Goal: Transaction & Acquisition: Purchase product/service

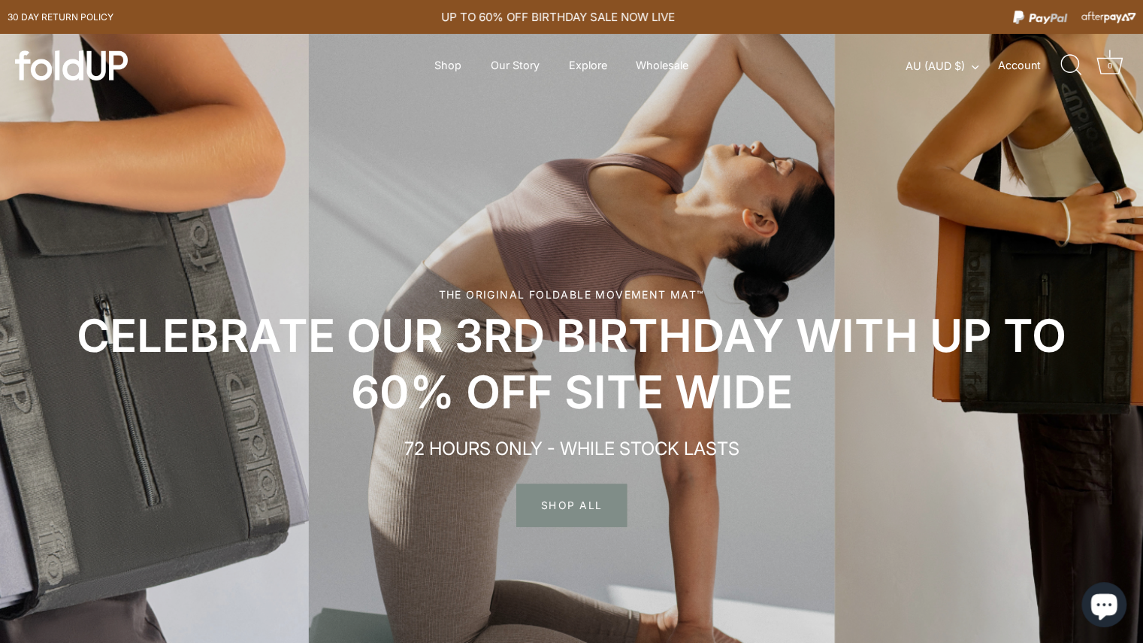
click at [573, 503] on span "SHOP ALL" at bounding box center [571, 505] width 111 height 44
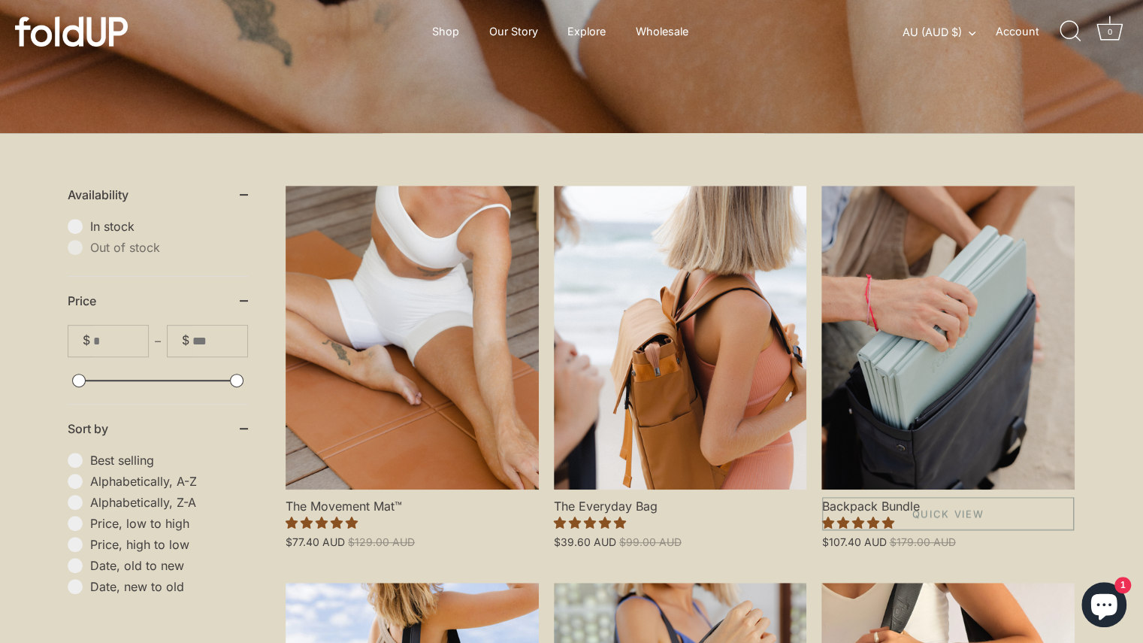
scroll to position [226, 0]
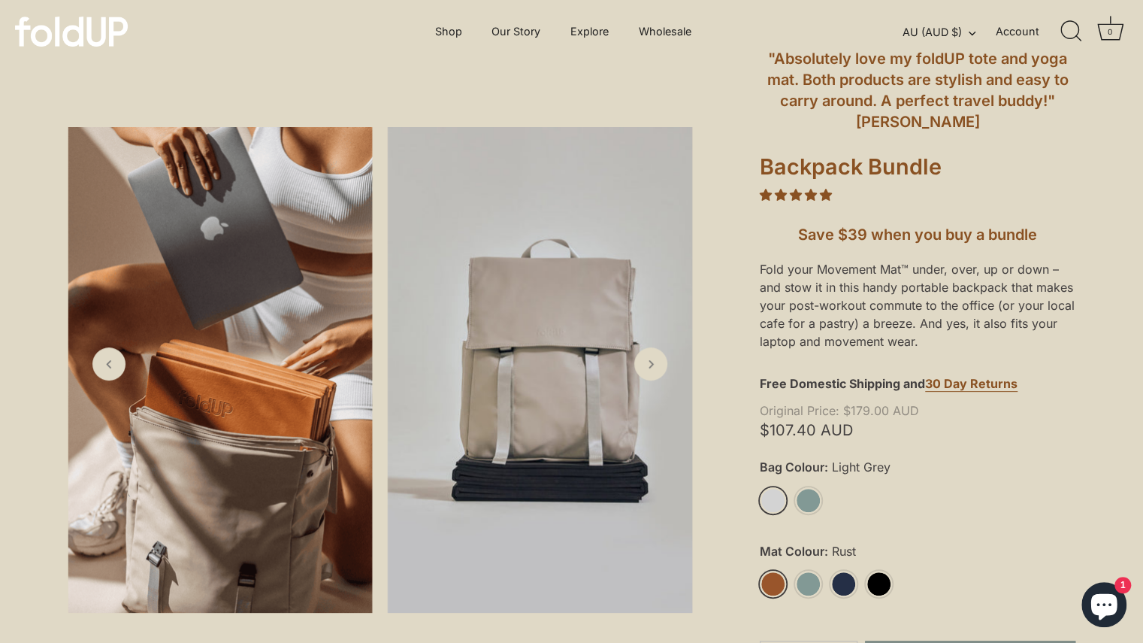
scroll to position [226, 0]
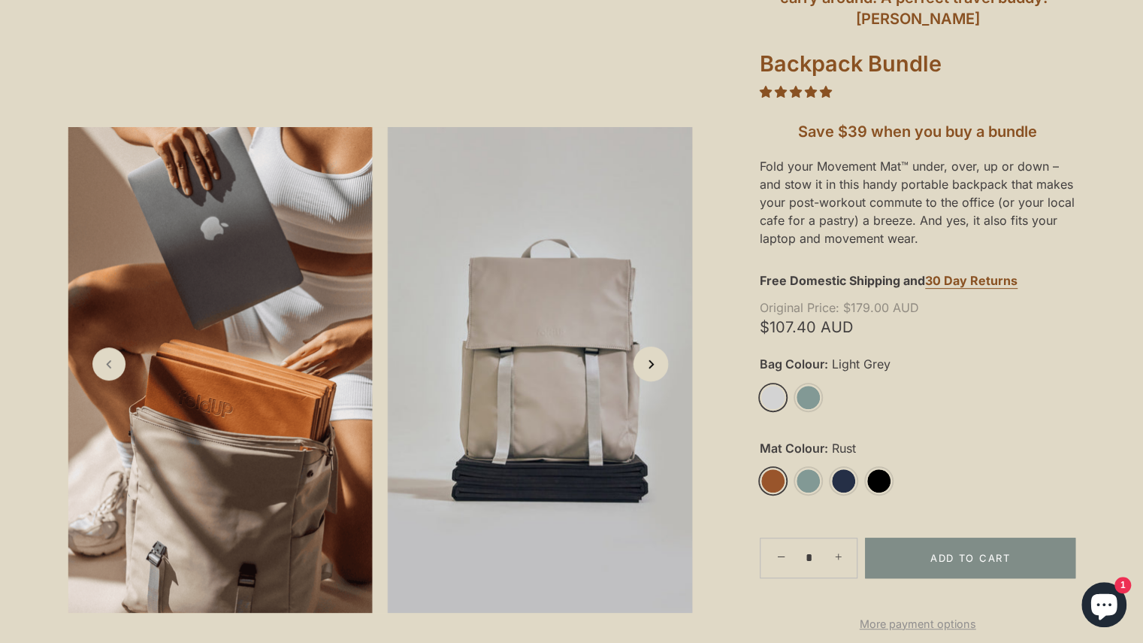
click at [653, 365] on polyline "Next slide" at bounding box center [652, 365] width 4 height 8
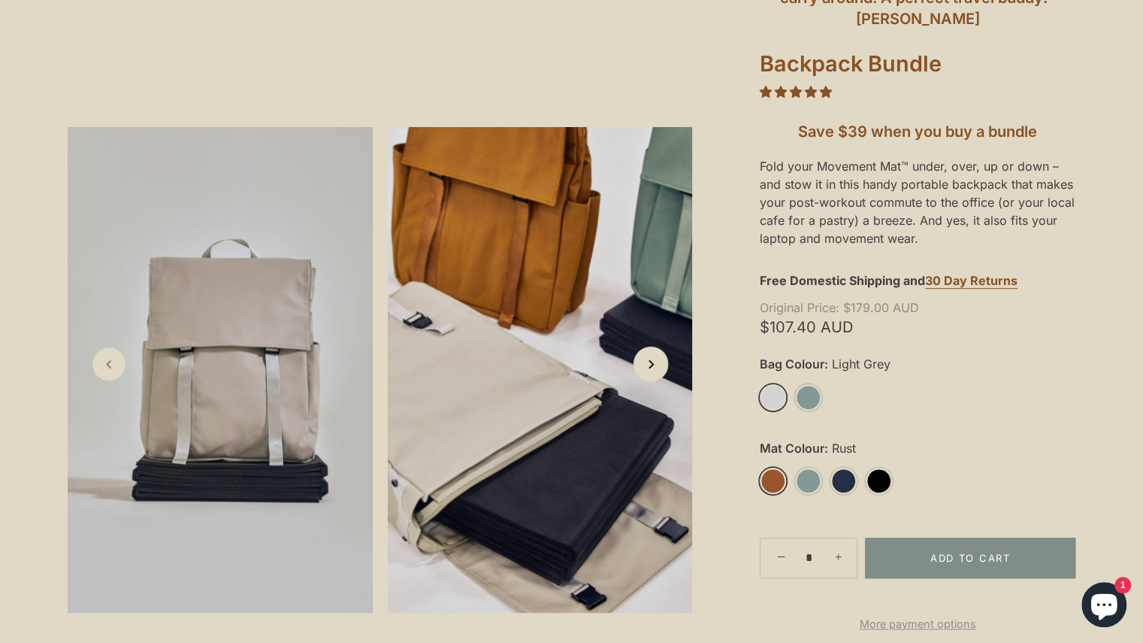
click at [653, 365] on polyline "Next slide" at bounding box center [652, 365] width 4 height 8
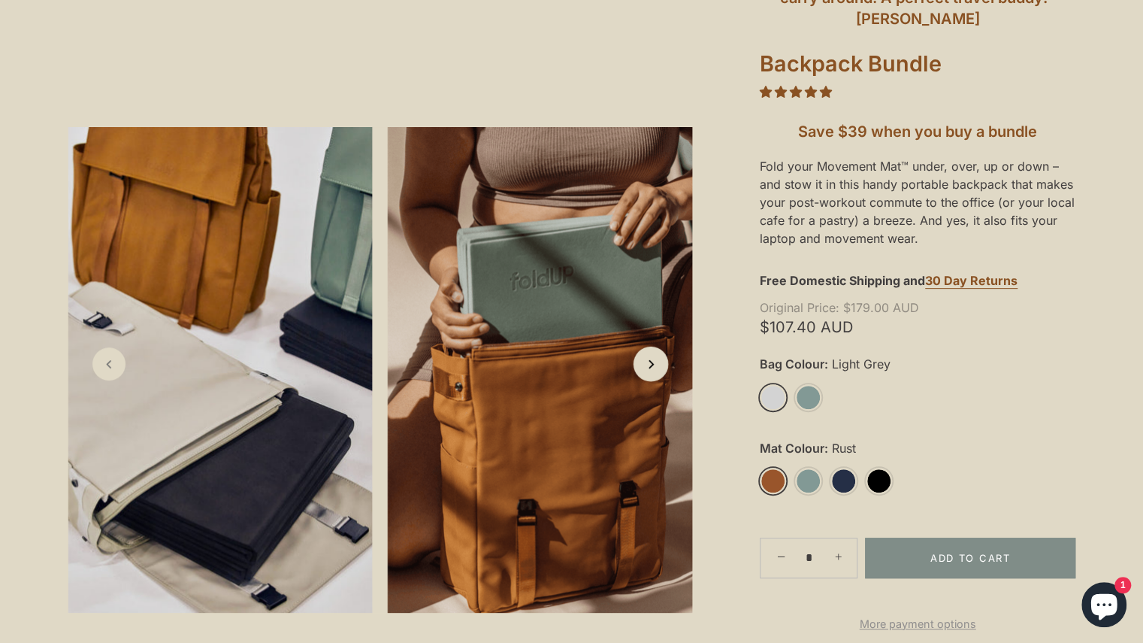
click at [653, 365] on polyline "Next slide" at bounding box center [652, 365] width 4 height 8
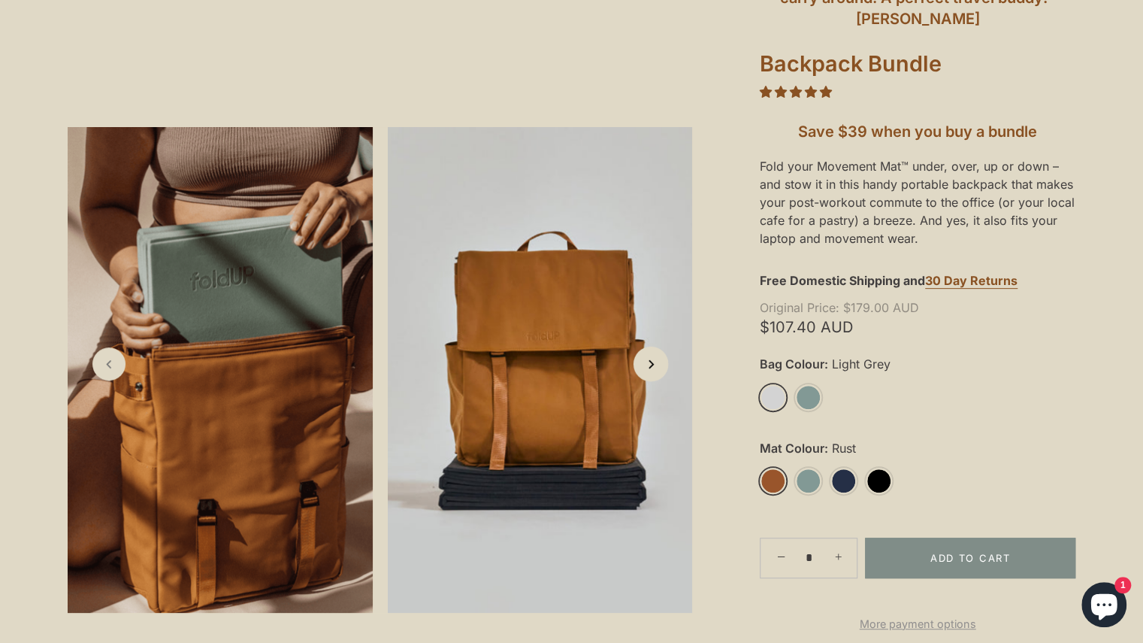
click at [653, 365] on polyline "Next slide" at bounding box center [652, 365] width 4 height 8
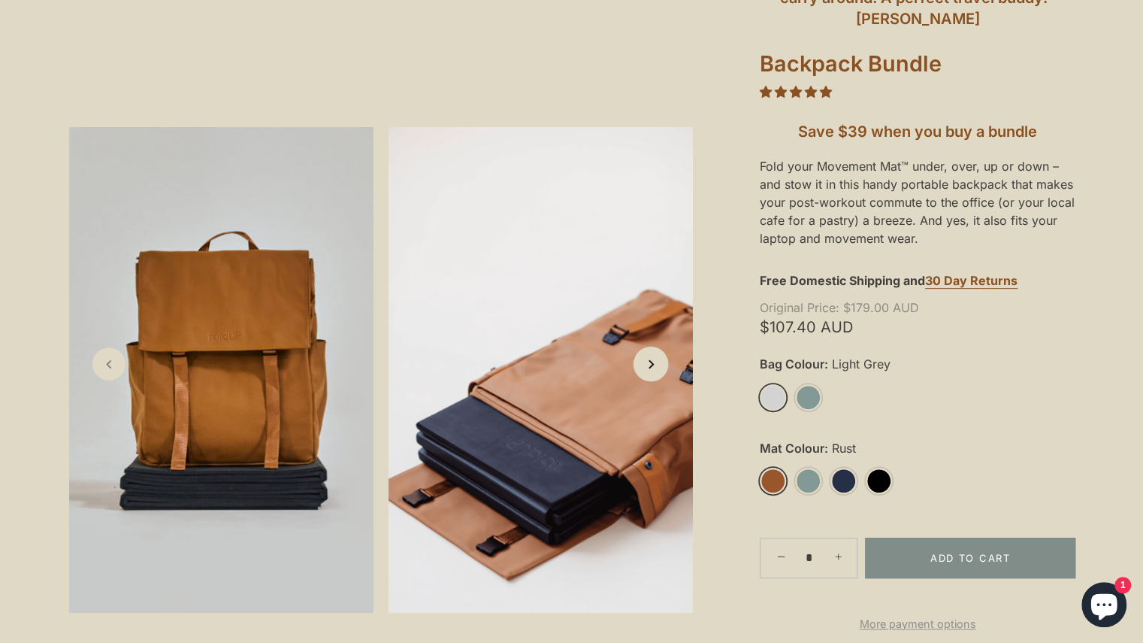
click at [654, 366] on icon "Next slide" at bounding box center [651, 364] width 16 height 16
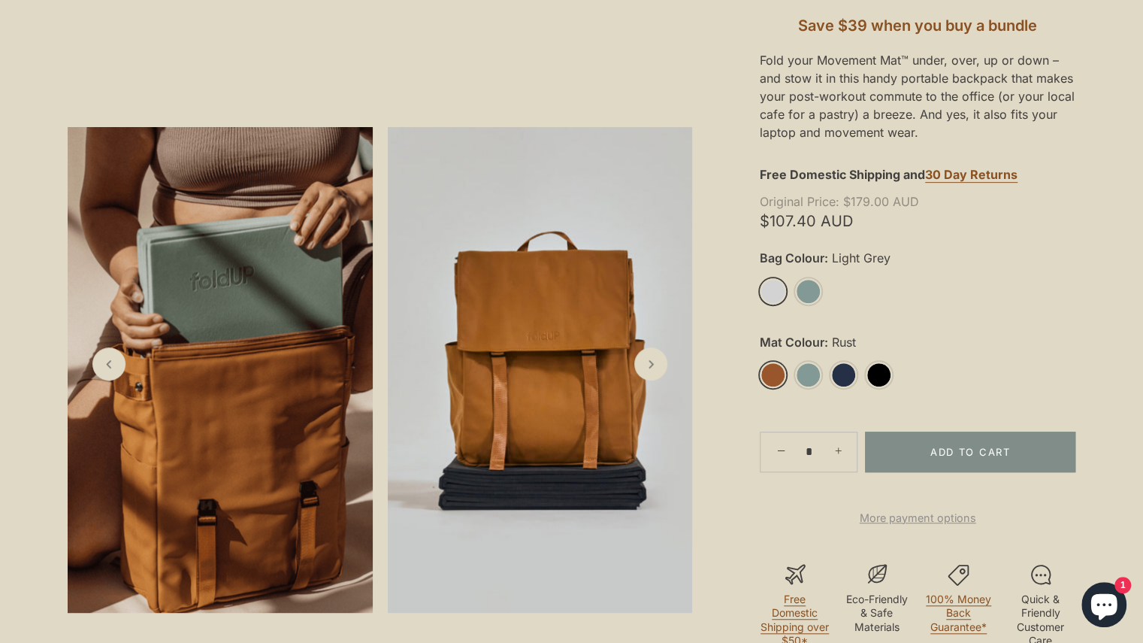
scroll to position [301, 0]
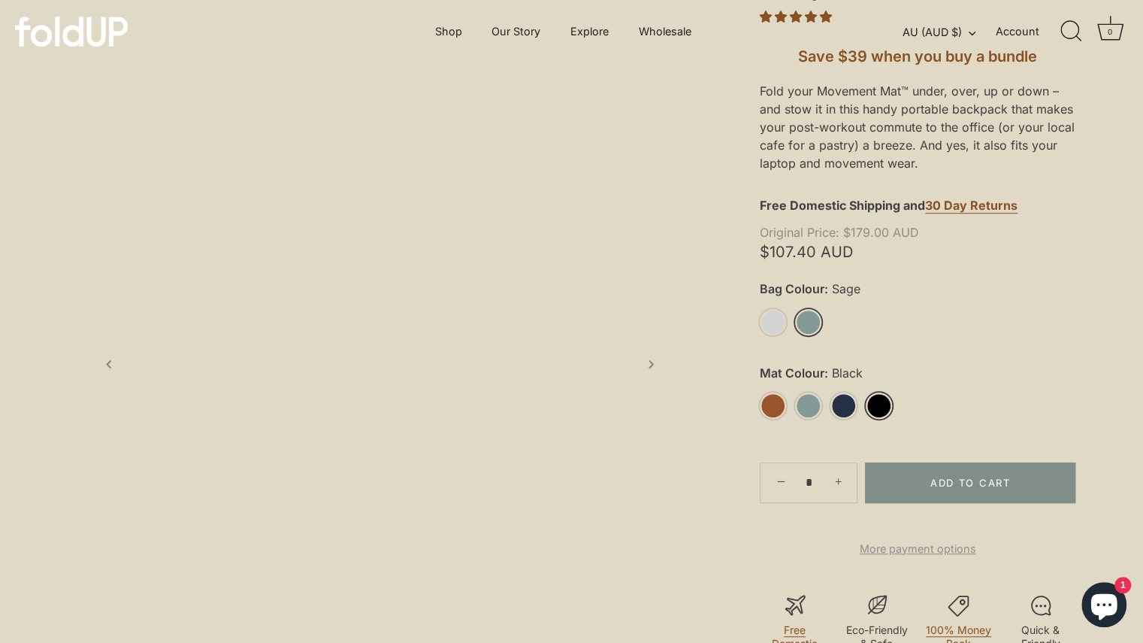
click at [880, 401] on link "Black" at bounding box center [879, 405] width 26 height 26
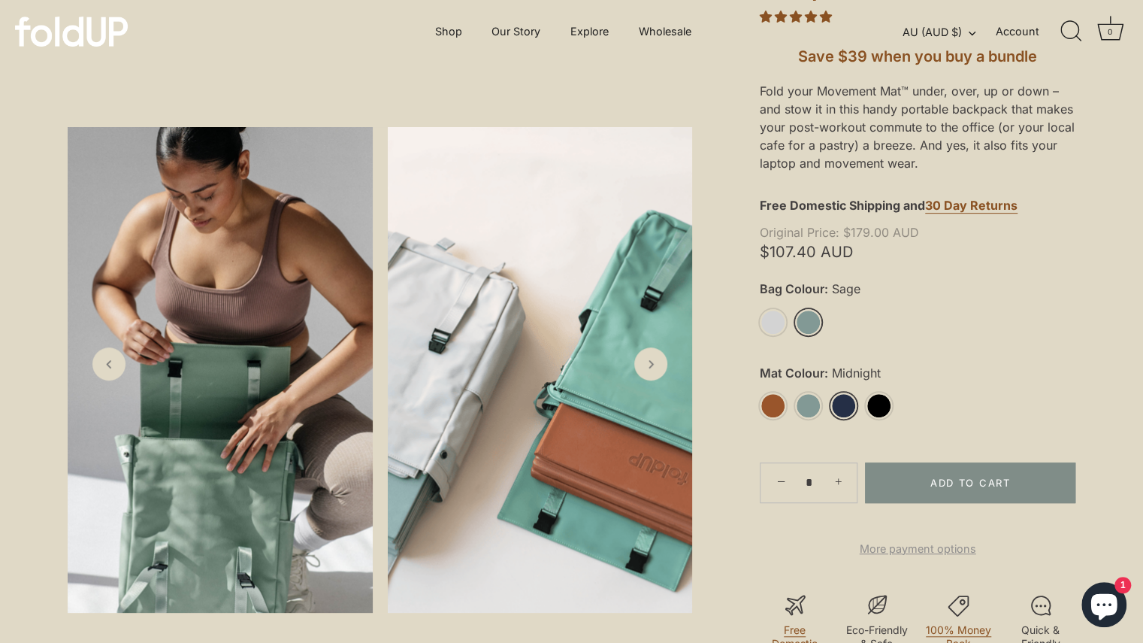
click at [848, 407] on link "Midnight" at bounding box center [844, 405] width 26 height 26
click at [839, 402] on link "Midnight" at bounding box center [844, 405] width 26 height 26
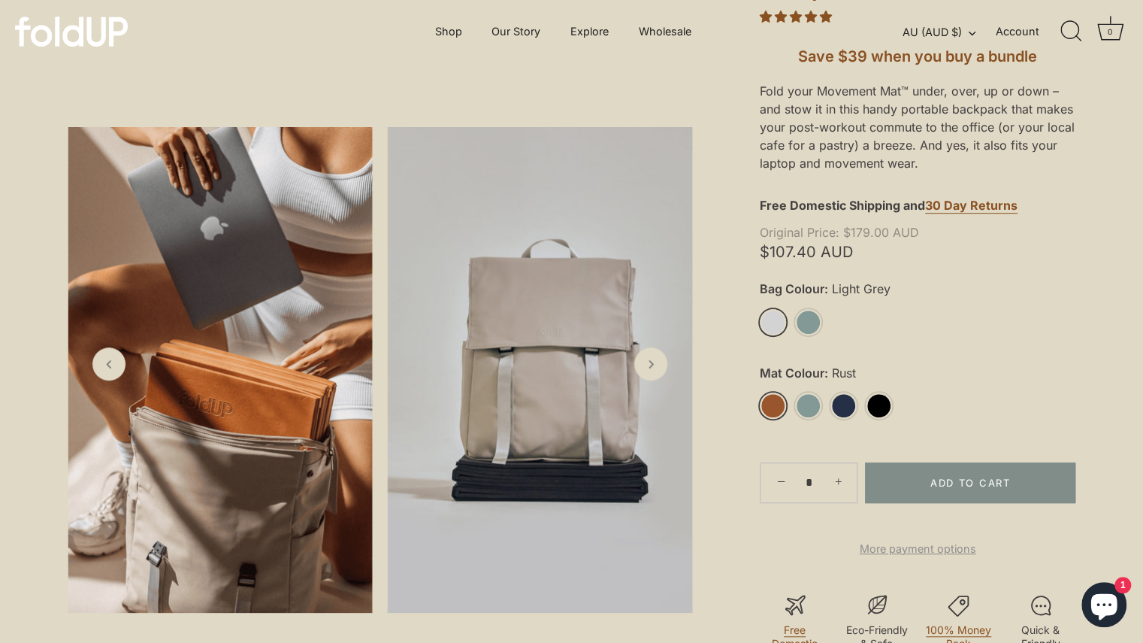
click at [773, 326] on link "Light Grey" at bounding box center [773, 322] width 26 height 26
click at [1032, 296] on label "Bag Colour: Light Grey" at bounding box center [918, 289] width 316 height 14
click at [0, 0] on select "**********" at bounding box center [0, 0] width 0 height 0
click at [1049, 323] on ul "Light Grey Sage" at bounding box center [918, 329] width 316 height 40
click at [993, 286] on label "Bag Colour: Light Grey" at bounding box center [918, 289] width 316 height 14
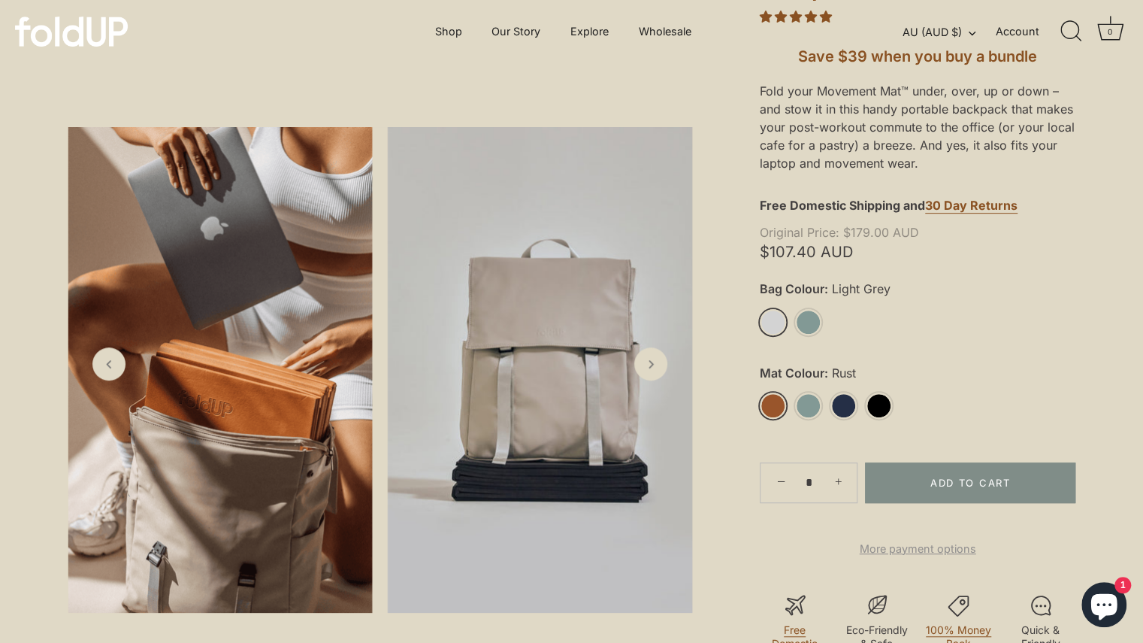
click at [0, 0] on select "**********" at bounding box center [0, 0] width 0 height 0
click at [653, 361] on icon "Next slide" at bounding box center [651, 364] width 16 height 16
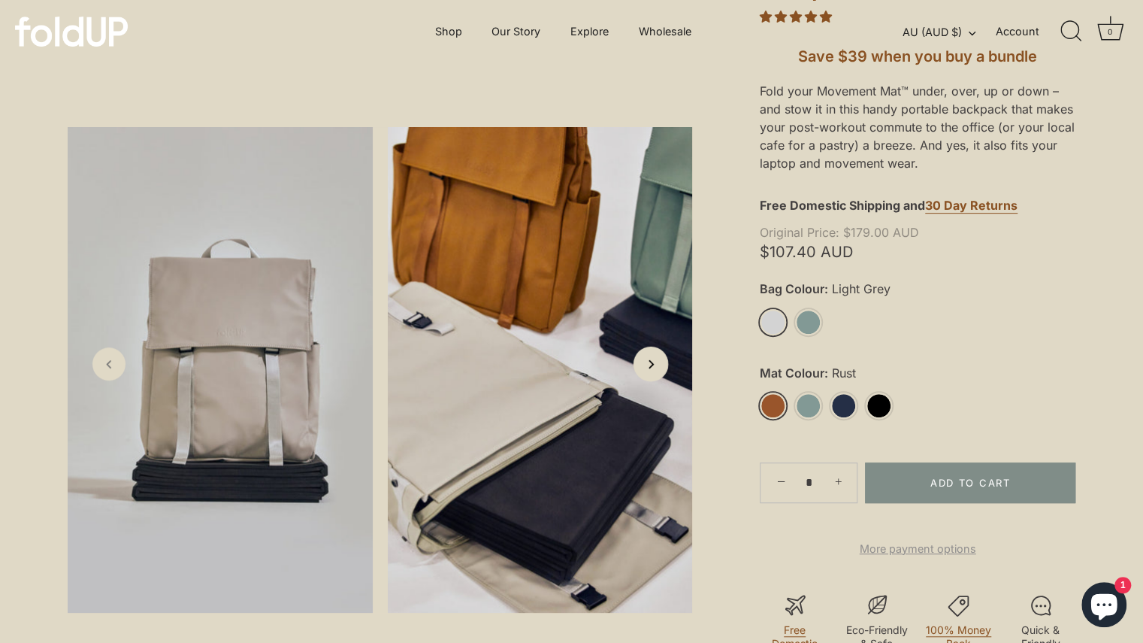
click at [653, 361] on icon "Next slide" at bounding box center [651, 364] width 16 height 16
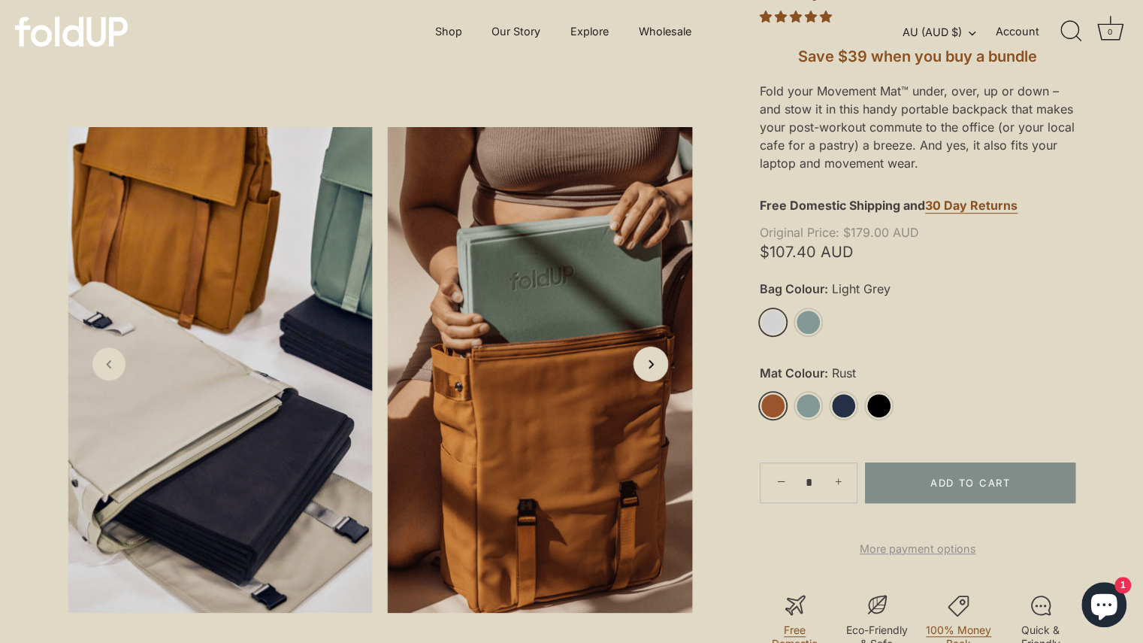
click at [653, 361] on icon "Next slide" at bounding box center [651, 364] width 16 height 16
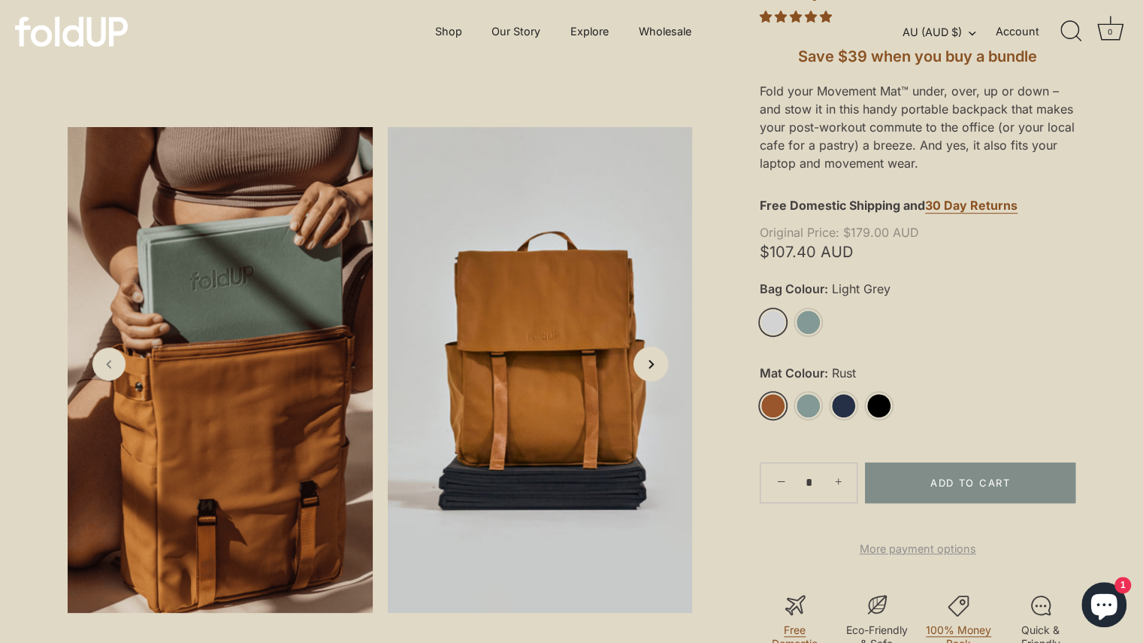
click at [653, 361] on icon "Next slide" at bounding box center [651, 364] width 16 height 16
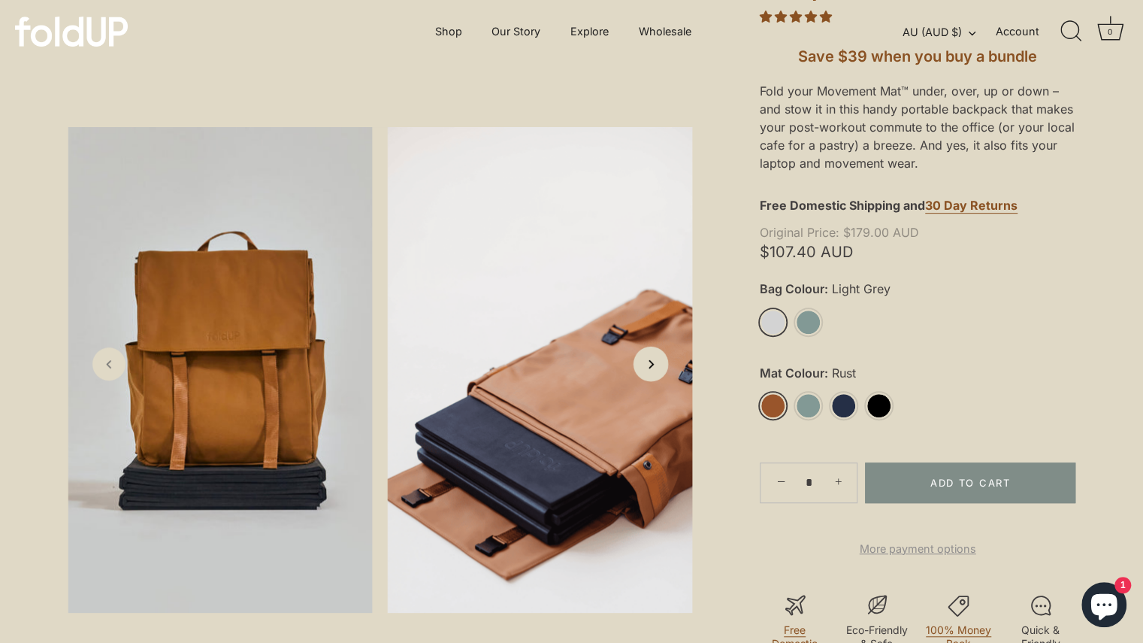
click at [653, 361] on icon "Next slide" at bounding box center [651, 364] width 16 height 16
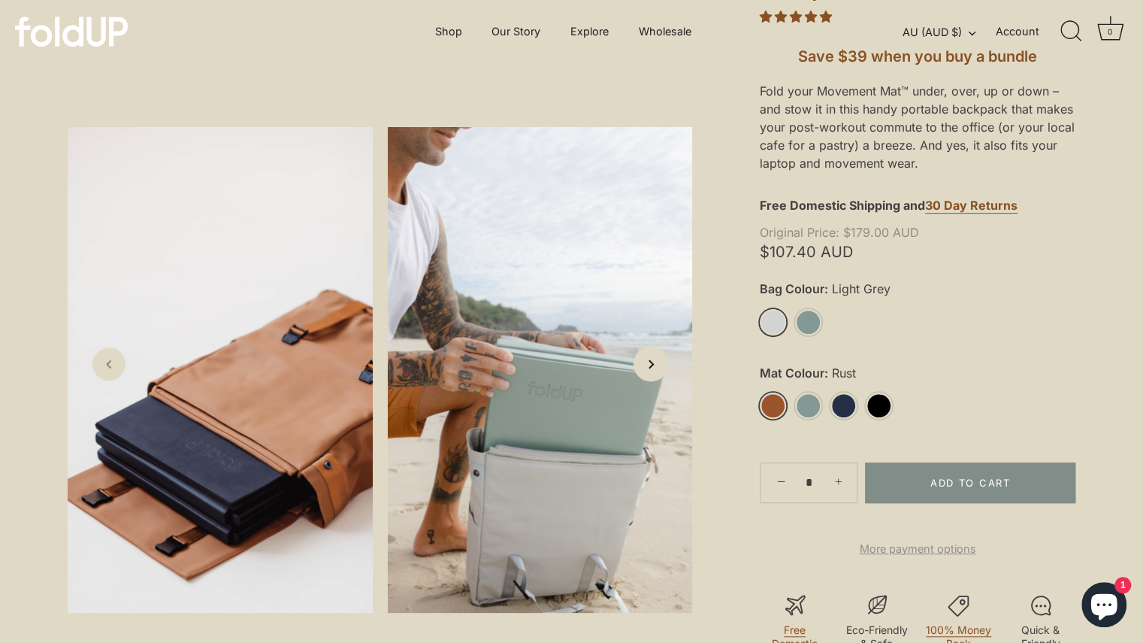
click at [653, 361] on icon "Next slide" at bounding box center [651, 364] width 16 height 16
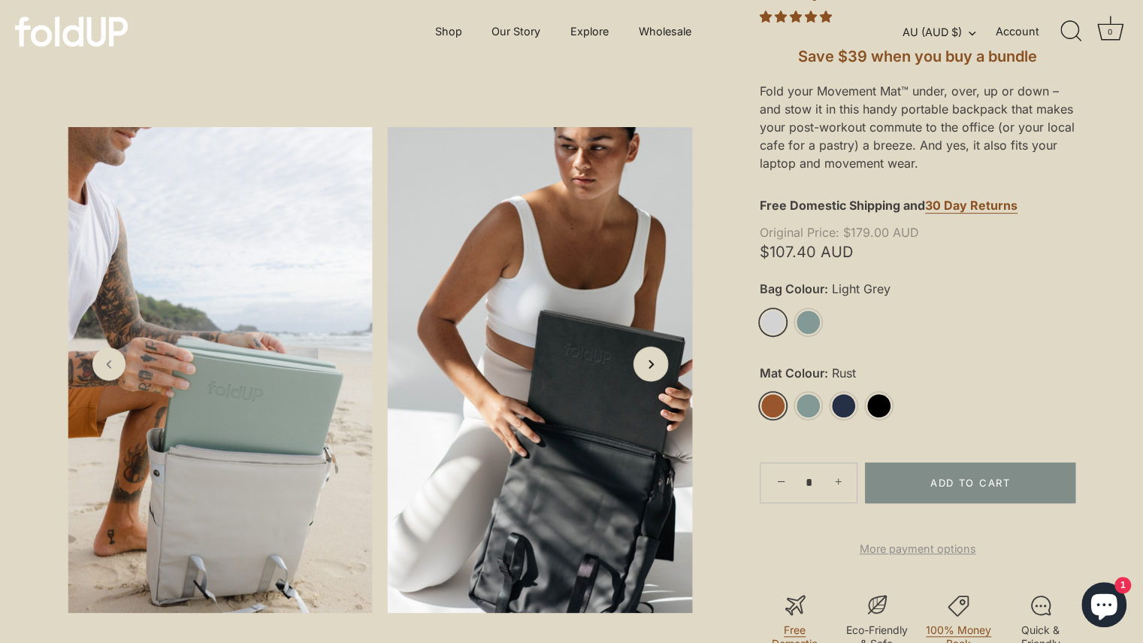
click at [653, 361] on icon "Next slide" at bounding box center [651, 364] width 16 height 16
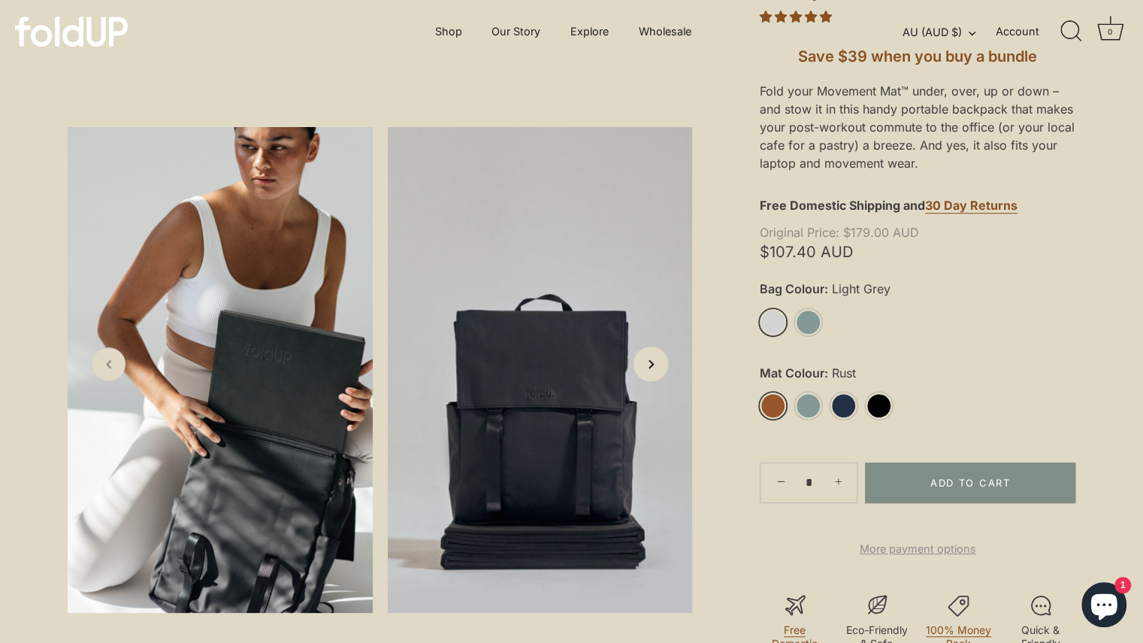
click at [653, 361] on icon "Next slide" at bounding box center [651, 364] width 16 height 16
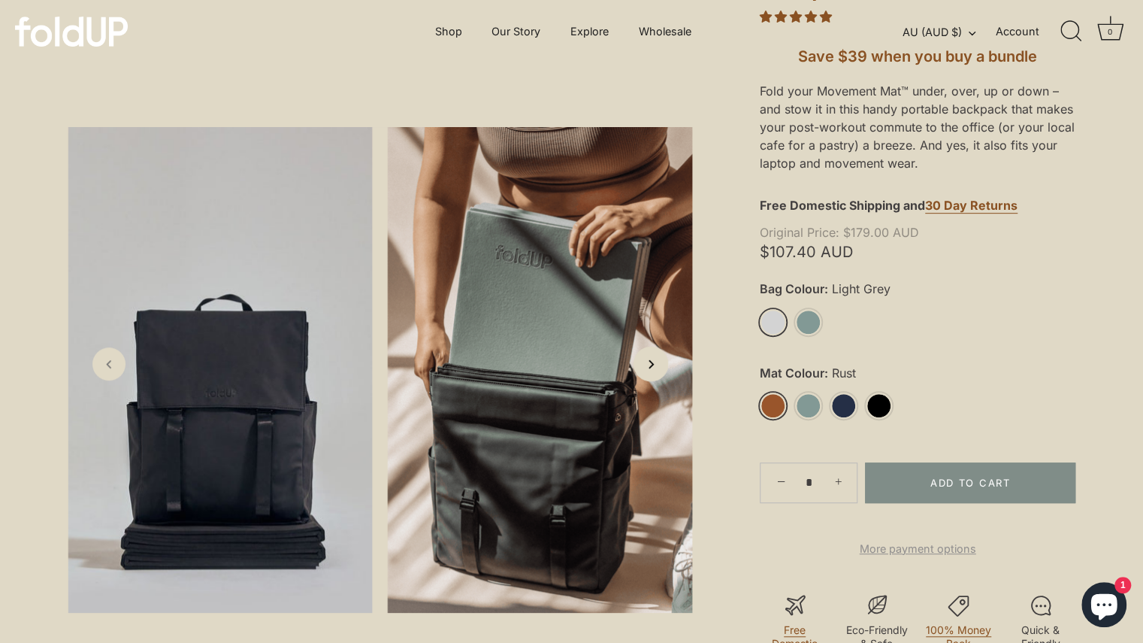
click at [653, 361] on icon "Next slide" at bounding box center [651, 364] width 16 height 16
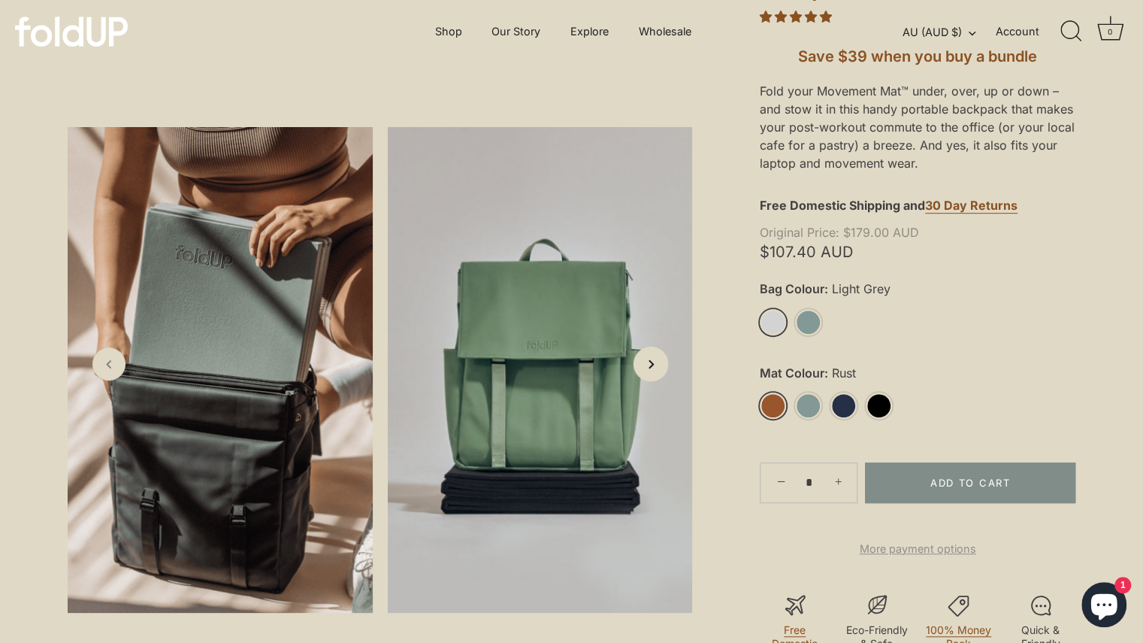
click at [653, 361] on icon "Next slide" at bounding box center [651, 364] width 16 height 16
